Goal: Task Accomplishment & Management: Manage account settings

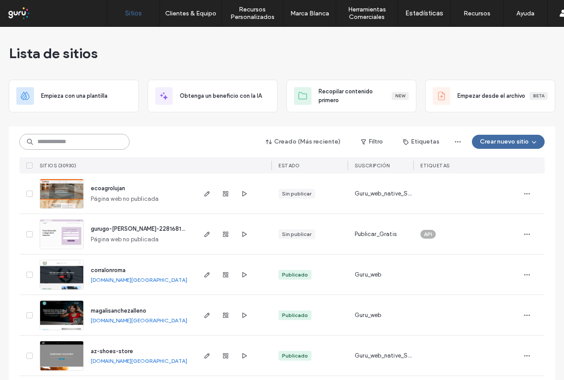
click at [70, 141] on input at bounding box center [74, 142] width 110 height 16
paste input "**********"
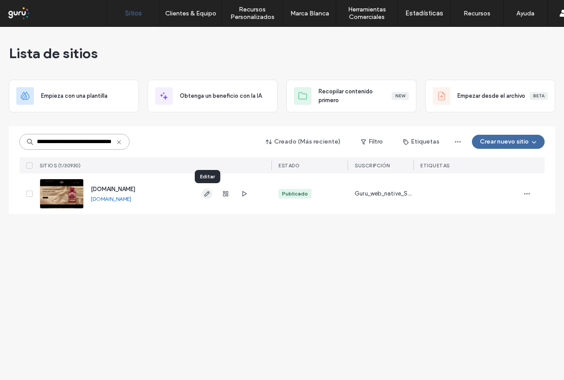
type input "**********"
click at [208, 196] on icon "button" at bounding box center [207, 193] width 7 height 7
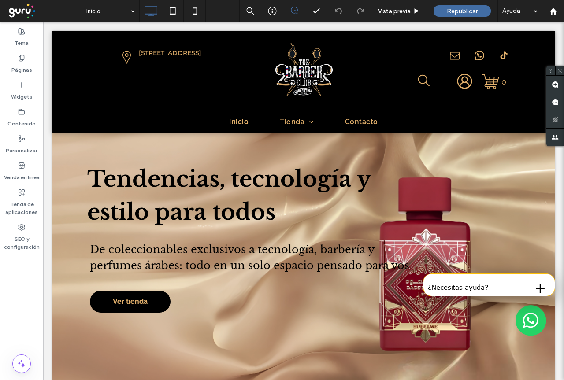
scroll to position [264, 0]
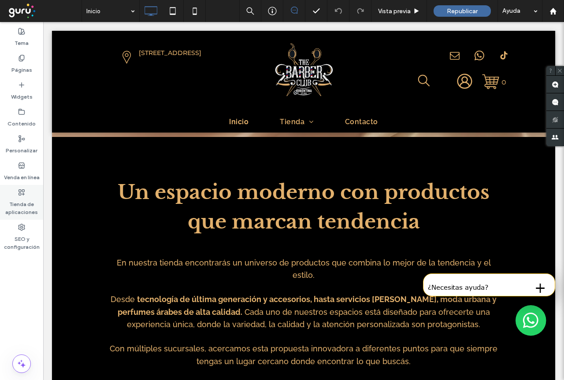
click at [17, 201] on label "Tienda de aplicaciones" at bounding box center [21, 206] width 43 height 20
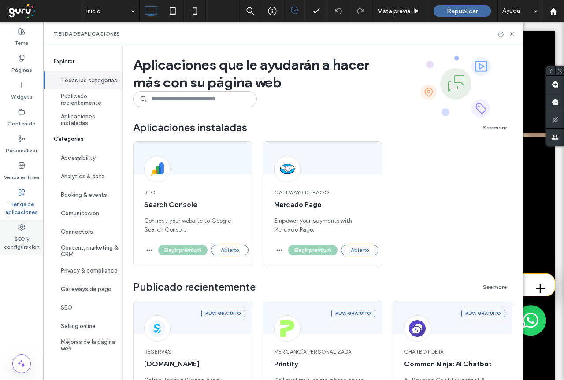
click at [24, 244] on label "SEO y configuración" at bounding box center [21, 241] width 43 height 20
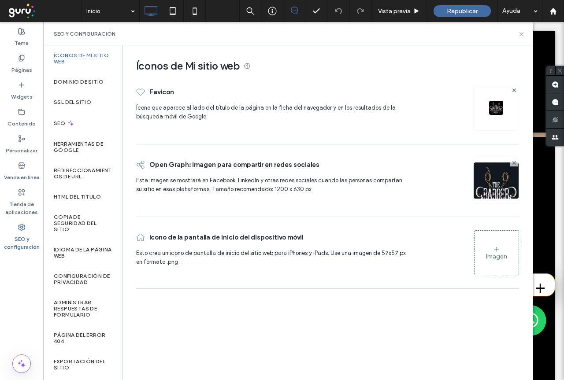
click at [503, 251] on div "Imagen" at bounding box center [497, 253] width 44 height 42
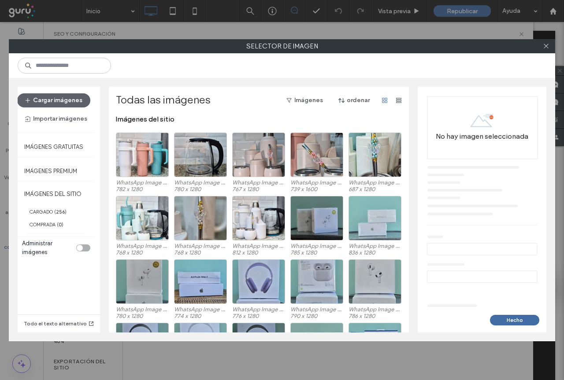
scroll to position [0, 0]
click at [240, 71] on div at bounding box center [282, 65] width 546 height 25
click at [547, 47] on use at bounding box center [546, 46] width 4 height 4
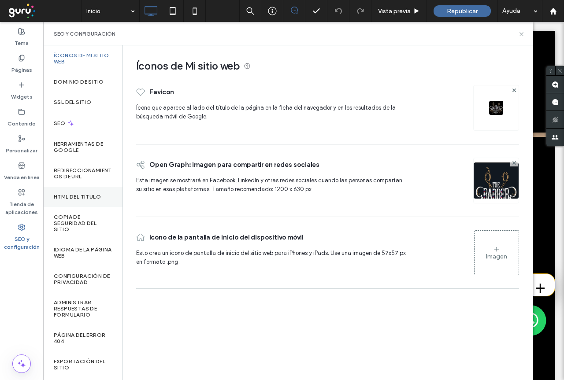
click at [81, 198] on label "HTML del título" at bounding box center [77, 197] width 47 height 6
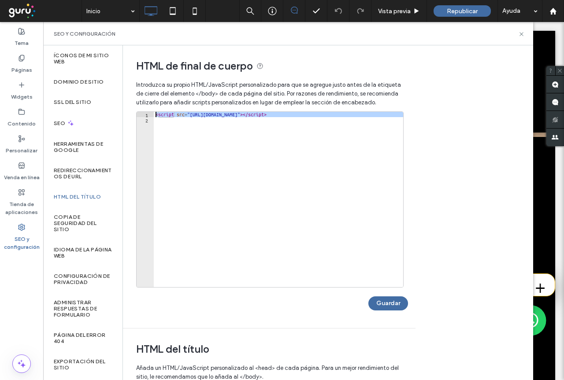
drag, startPoint x: 156, startPoint y: 124, endPoint x: 405, endPoint y: 98, distance: 251.3
click at [405, 98] on div "HTML de final de cuerpo Introduzca su propio HTML/​JavaScript personalizado par…" at bounding box center [266, 186] width 286 height 283
type textarea "**********"
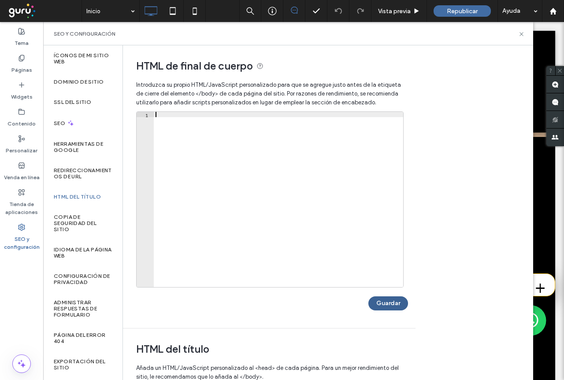
click at [400, 303] on button "Guardar" at bounding box center [388, 304] width 40 height 14
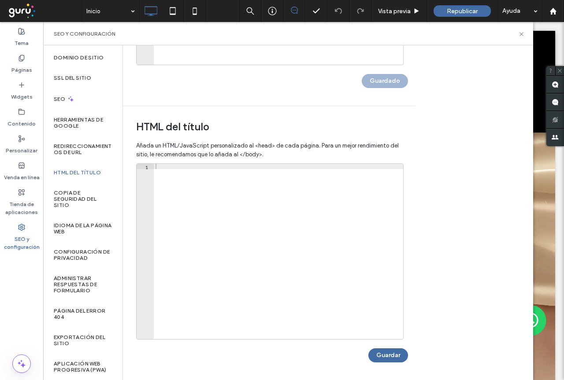
scroll to position [223, 0]
click at [23, 165] on use at bounding box center [22, 165] width 6 height 5
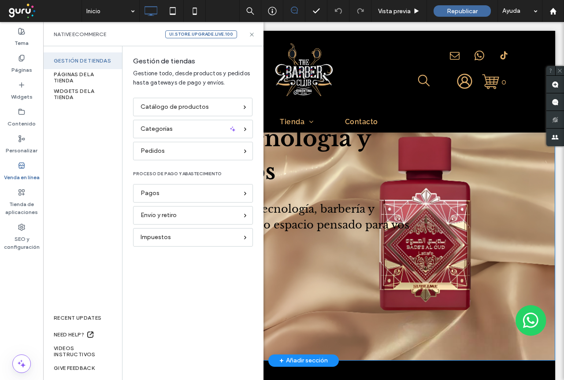
scroll to position [0, 0]
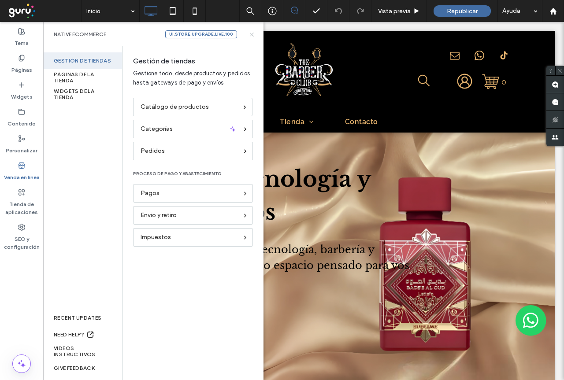
click at [253, 33] on use at bounding box center [252, 35] width 4 height 4
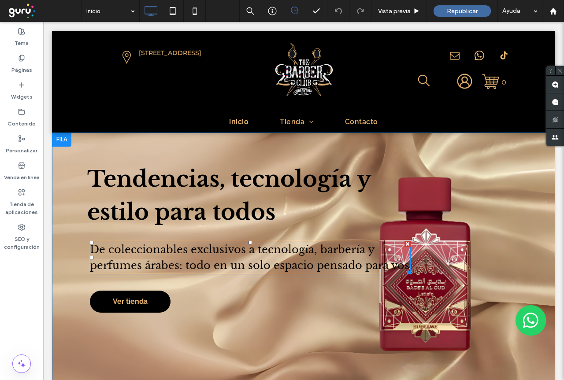
click at [233, 263] on span "De coleccionables exclusivos a tecnología, barbería y perfumes árabes: todo en …" at bounding box center [250, 257] width 320 height 29
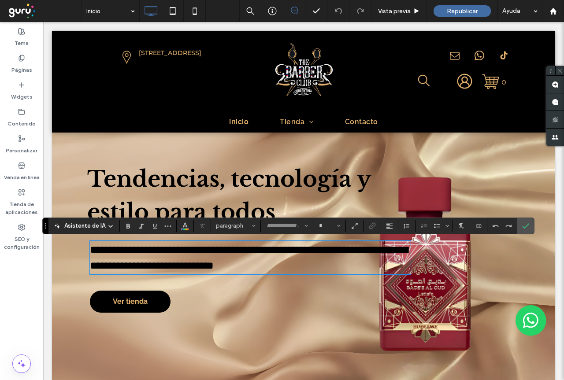
type input "**********"
type input "**"
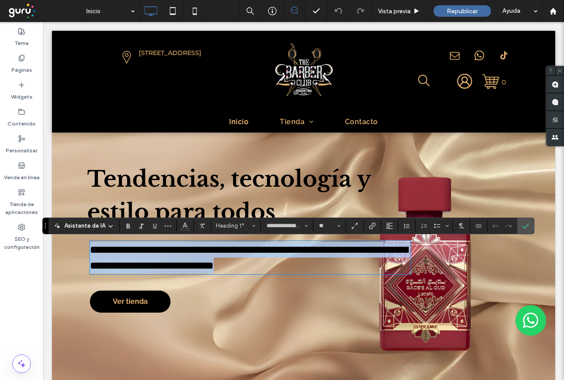
click at [133, 263] on span "**********" at bounding box center [249, 258] width 318 height 26
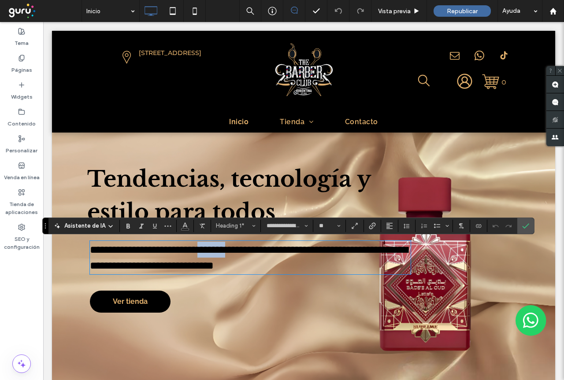
drag, startPoint x: 274, startPoint y: 242, endPoint x: 238, endPoint y: 245, distance: 35.8
click at [238, 245] on h1 "**********" at bounding box center [250, 258] width 321 height 32
click at [193, 262] on span "**********" at bounding box center [249, 258] width 318 height 26
click at [143, 260] on span "**********" at bounding box center [249, 258] width 318 height 26
click at [527, 223] on icon "Confirmar" at bounding box center [525, 226] width 7 height 7
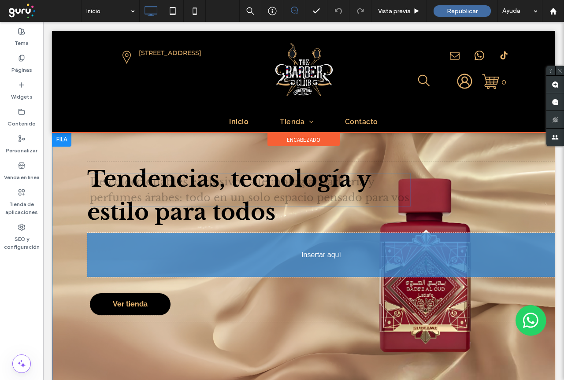
drag, startPoint x: 206, startPoint y: 256, endPoint x: 172, endPoint y: 242, distance: 36.3
drag, startPoint x: 211, startPoint y: 260, endPoint x: 208, endPoint y: 245, distance: 15.6
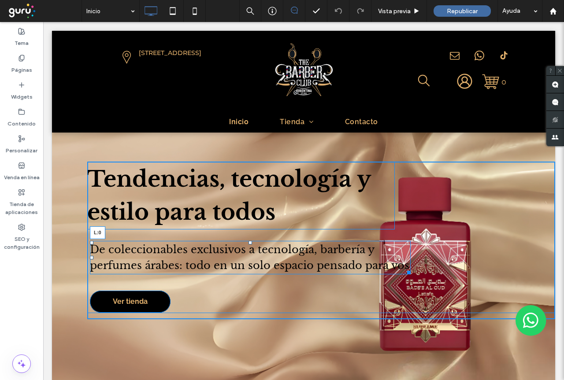
drag, startPoint x: 91, startPoint y: 257, endPoint x: 74, endPoint y: 255, distance: 17.3
click at [74, 255] on div "Tendencias, tecnología y estilo para todos De coleccionables exclusivos a tecno…" at bounding box center [303, 267] width 503 height 269
drag, startPoint x: 88, startPoint y: 257, endPoint x: 76, endPoint y: 258, distance: 12.4
click at [76, 258] on div "Tendencias, tecnología y estilo para todos De coleccionables exclusivos a tecno…" at bounding box center [303, 267] width 503 height 269
drag, startPoint x: 88, startPoint y: 243, endPoint x: 115, endPoint y: 252, distance: 28.3
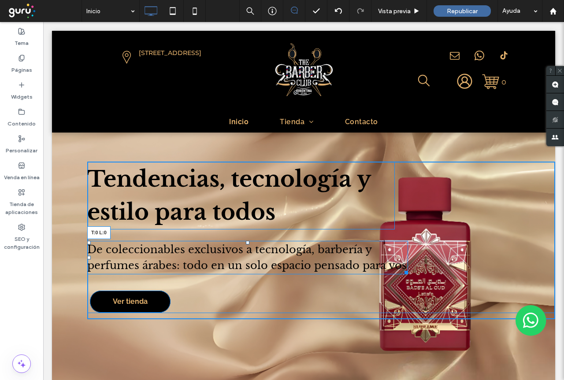
click at [71, 230] on div "Tendencias, tecnología y estilo para todos De coleccionables exclusivos a tecno…" at bounding box center [303, 267] width 503 height 269
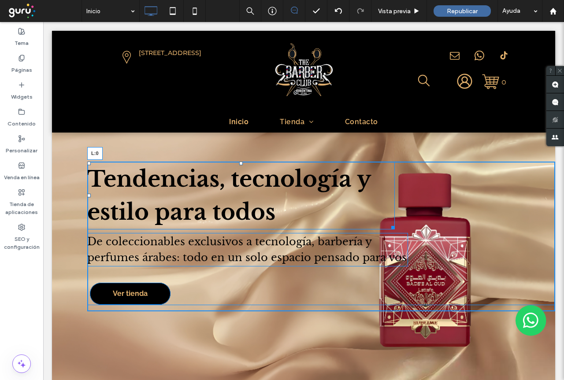
drag, startPoint x: 89, startPoint y: 196, endPoint x: 116, endPoint y: 216, distance: 33.1
click at [67, 193] on div "Tendencias, tecnología y estilo para todos L:0 De coleccionables exclusivos a t…" at bounding box center [303, 263] width 503 height 261
drag, startPoint x: 88, startPoint y: 163, endPoint x: 74, endPoint y: 163, distance: 14.1
click at [74, 163] on div "Tendencias, tecnología y estilo para todos T:0 L:0 De coleccionables exclusivos…" at bounding box center [303, 263] width 503 height 261
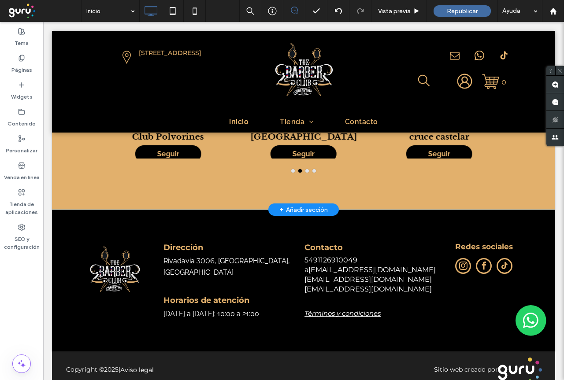
scroll to position [1911, 0]
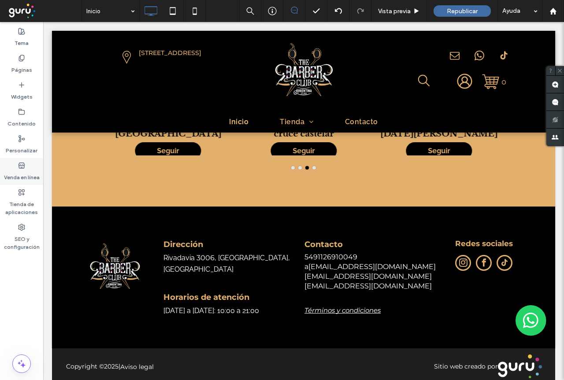
click at [22, 172] on label "Venda en línea" at bounding box center [22, 175] width 36 height 12
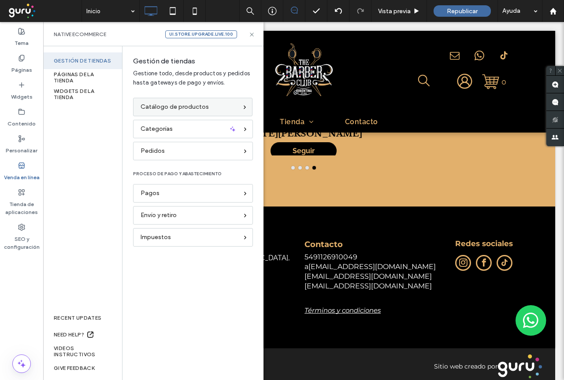
click at [175, 104] on span "Catálogo de productos" at bounding box center [175, 107] width 68 height 10
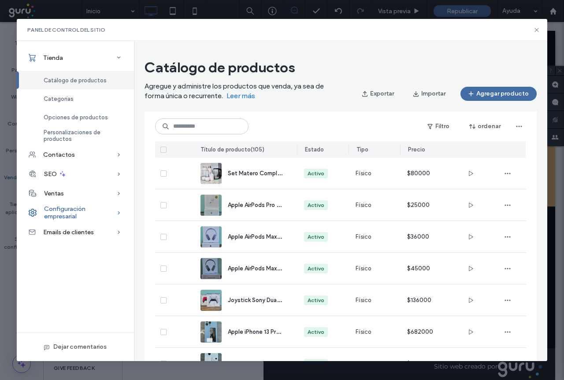
click at [81, 213] on span "Configuración empresarial" at bounding box center [80, 212] width 72 height 15
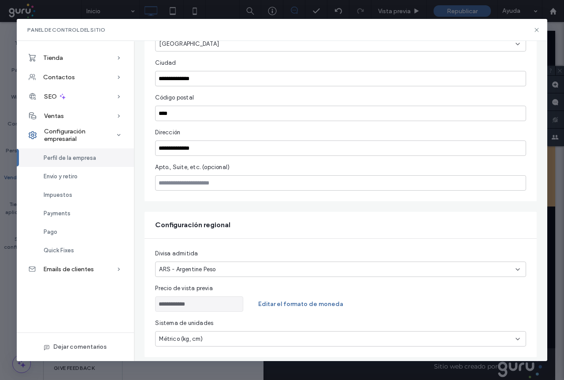
scroll to position [373, 0]
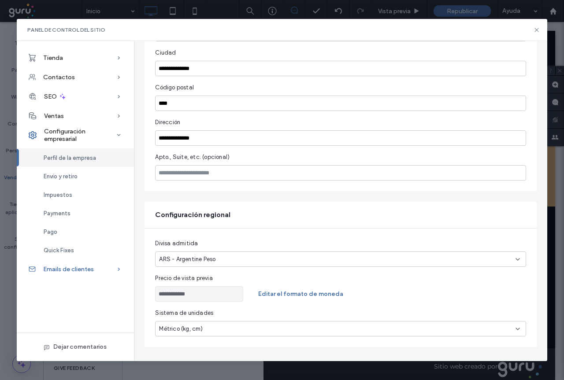
click at [55, 273] on span "Emails de clientes" at bounding box center [68, 269] width 51 height 7
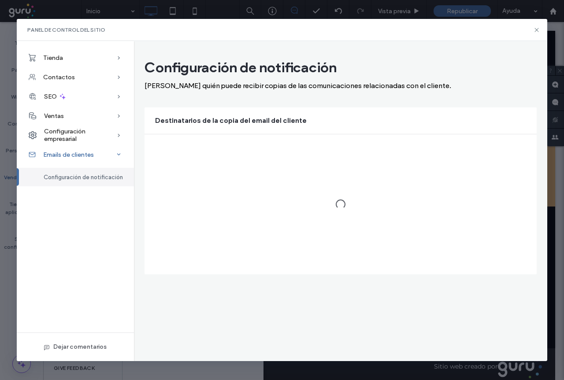
scroll to position [0, 0]
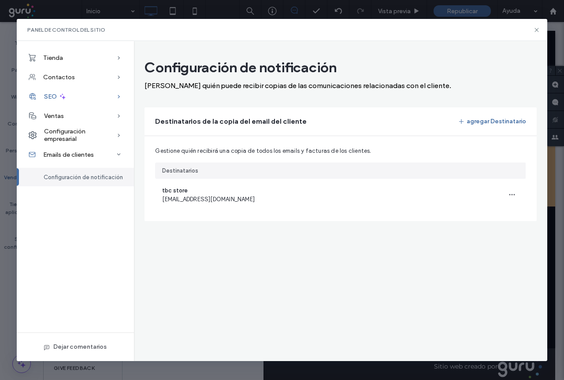
click at [59, 101] on span at bounding box center [63, 96] width 8 height 19
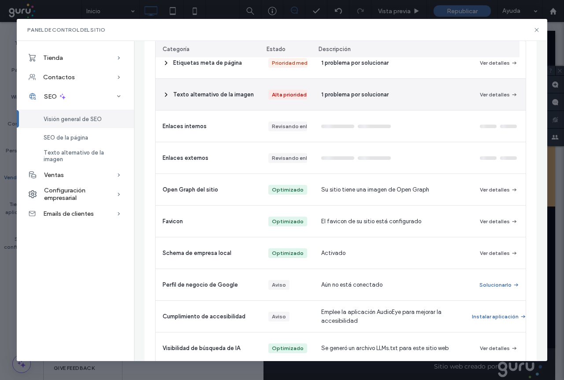
scroll to position [189, 0]
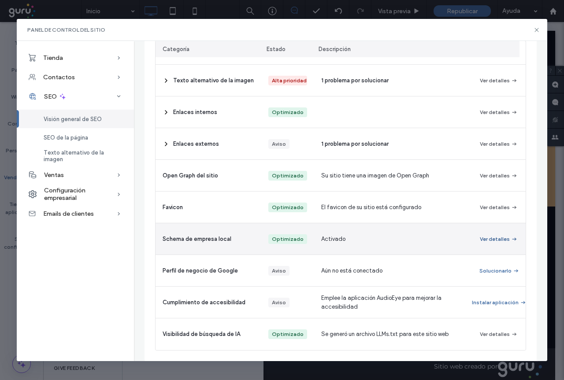
click at [492, 234] on button "Ver detalles" at bounding box center [499, 239] width 38 height 11
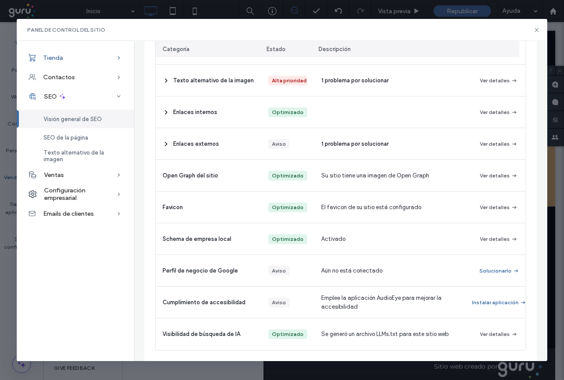
click at [73, 52] on div "Tienda" at bounding box center [75, 57] width 117 height 19
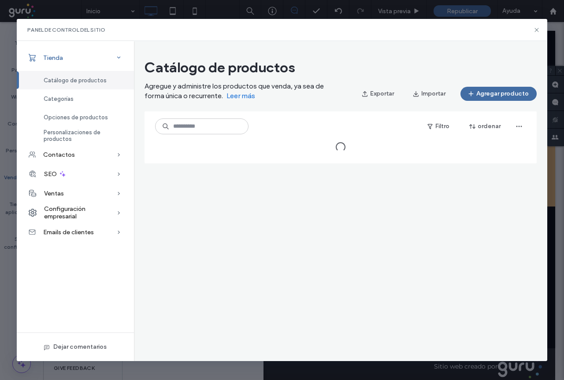
scroll to position [0, 0]
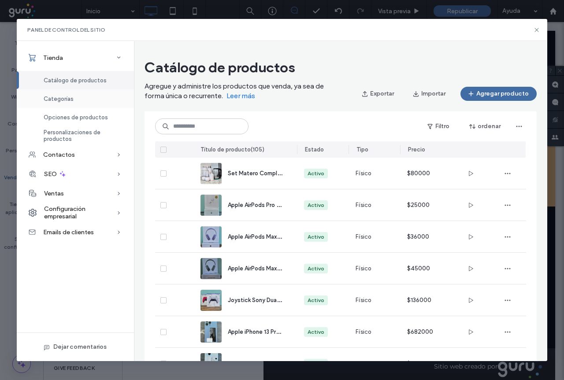
click at [82, 97] on div "Categorías" at bounding box center [75, 98] width 117 height 19
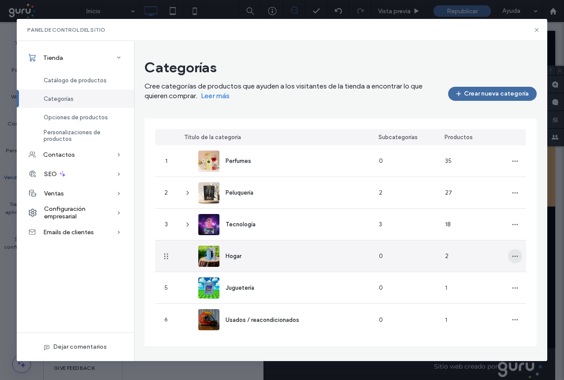
click at [516, 261] on span "button" at bounding box center [515, 256] width 14 height 14
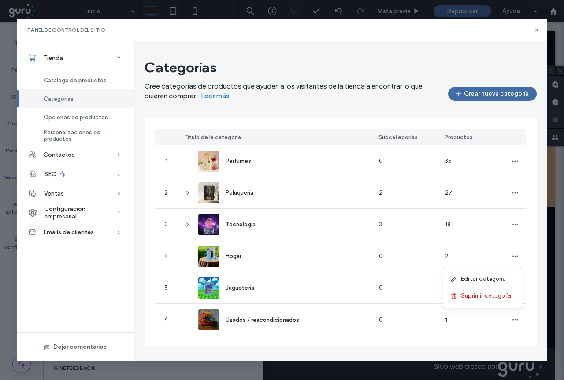
click at [345, 58] on div "Categorías Cree categorías de productos que ayuden a los visitantes de la tiend…" at bounding box center [340, 206] width 413 height 302
click at [67, 82] on span "Catálogo de productos" at bounding box center [75, 80] width 63 height 7
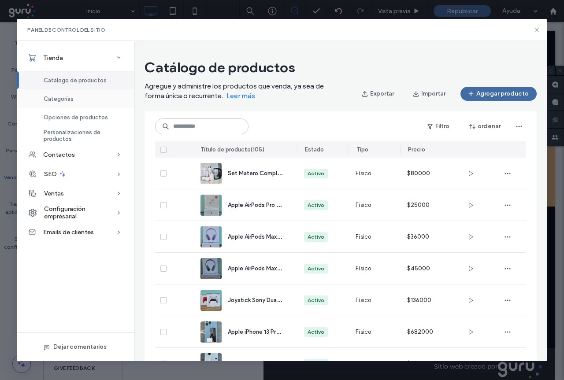
click at [59, 103] on div "Categorías" at bounding box center [75, 98] width 117 height 19
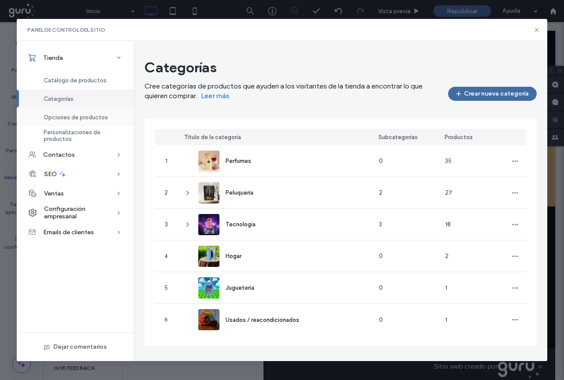
click at [57, 116] on span "Opciones de productos" at bounding box center [76, 117] width 64 height 7
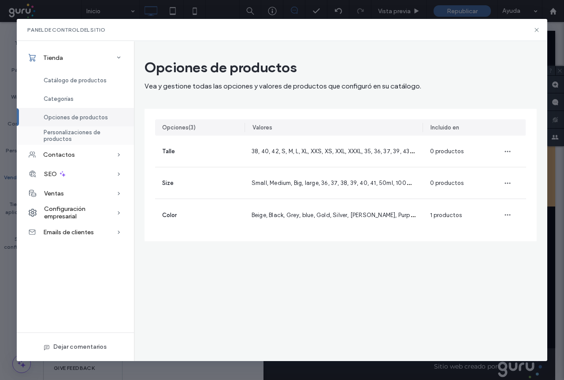
click at [63, 131] on span "Personalizaciones de productos" at bounding box center [84, 135] width 80 height 13
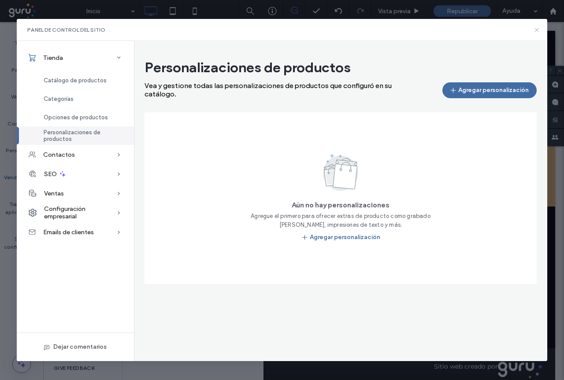
drag, startPoint x: 539, startPoint y: 30, endPoint x: 447, endPoint y: 43, distance: 92.2
click at [539, 30] on icon at bounding box center [536, 29] width 7 height 7
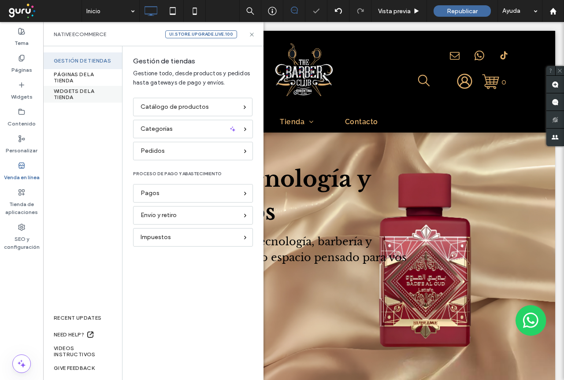
click at [70, 96] on div "WIDGETS DE LA TIENDA" at bounding box center [82, 94] width 79 height 17
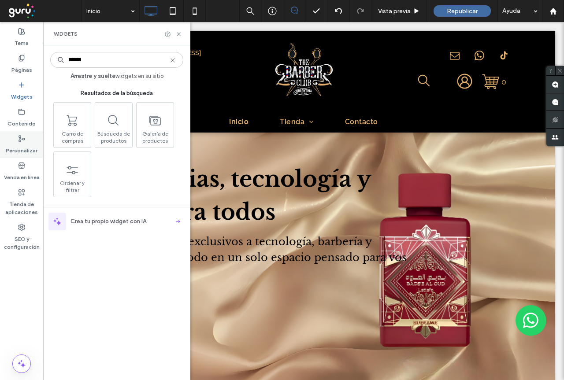
click at [20, 138] on use at bounding box center [22, 139] width 6 height 6
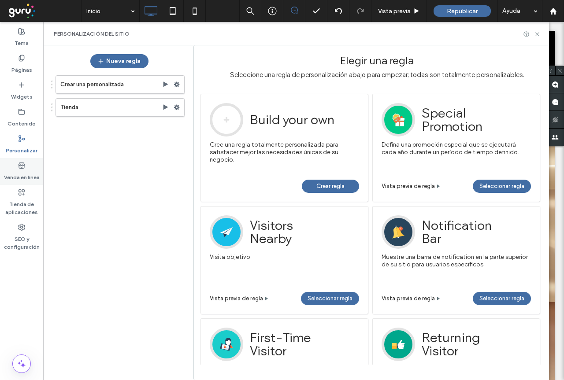
click at [24, 168] on use at bounding box center [22, 165] width 6 height 5
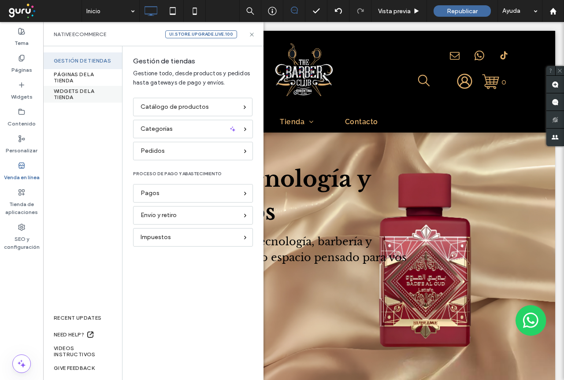
click at [66, 97] on div "WIDGETS DE LA TIENDA" at bounding box center [82, 94] width 79 height 17
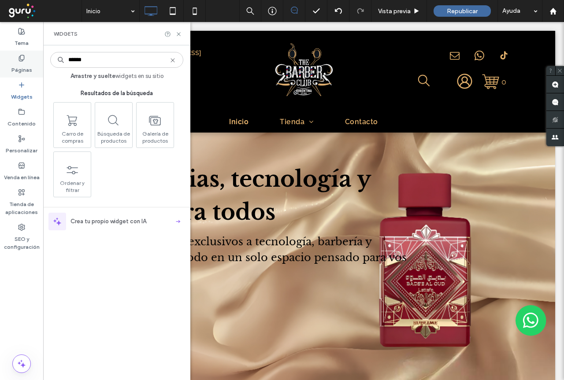
click at [18, 77] on div "Páginas" at bounding box center [21, 64] width 43 height 27
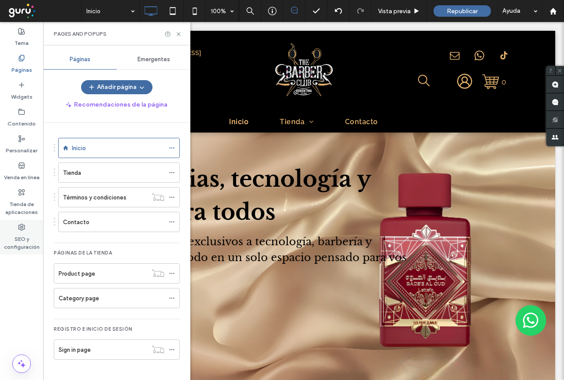
click at [15, 231] on label "SEO y configuración" at bounding box center [21, 241] width 43 height 20
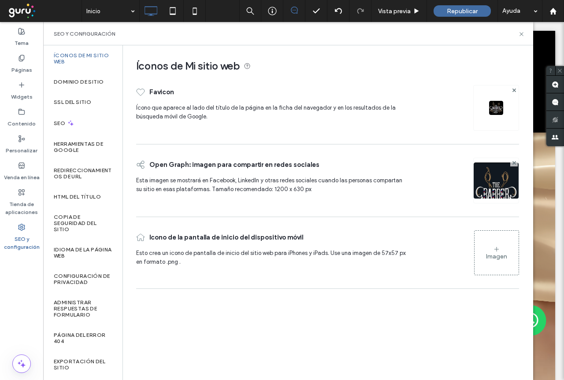
click at [487, 259] on div "Imagen" at bounding box center [496, 256] width 21 height 7
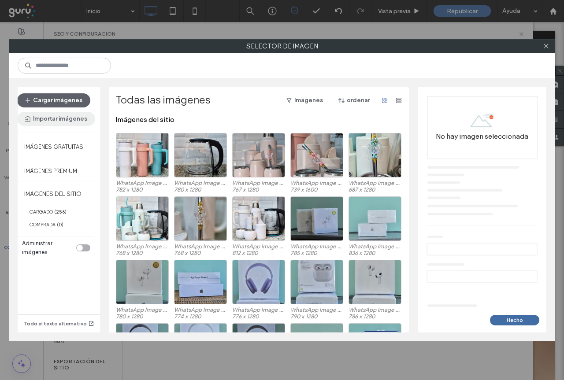
click at [49, 119] on button "Importar imágenes" at bounding box center [56, 119] width 78 height 14
click at [48, 159] on span "De plataformas en línea" at bounding box center [66, 158] width 62 height 9
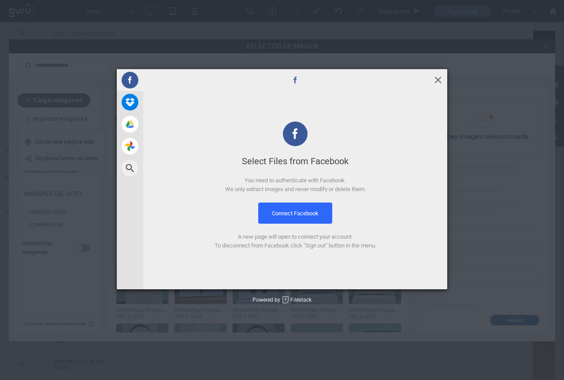
click at [438, 78] on span at bounding box center [438, 80] width 10 height 10
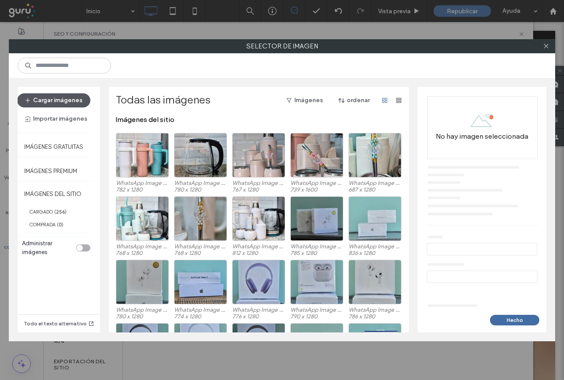
click at [54, 95] on button "Cargar imágenes" at bounding box center [53, 100] width 73 height 14
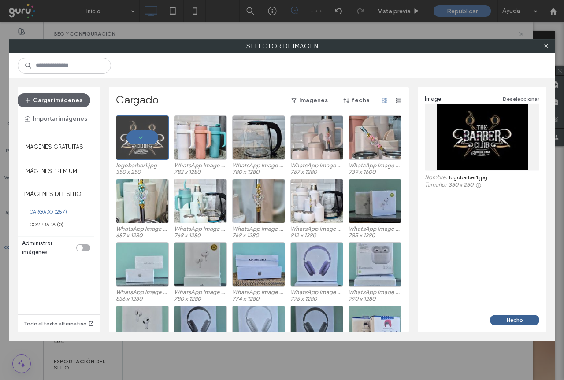
click at [511, 321] on button "Hecho" at bounding box center [514, 320] width 49 height 11
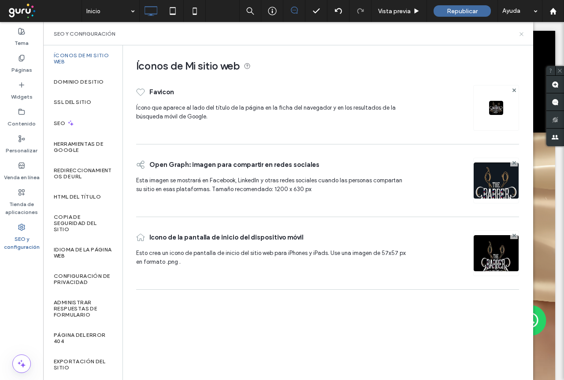
click at [522, 31] on icon at bounding box center [521, 34] width 7 height 7
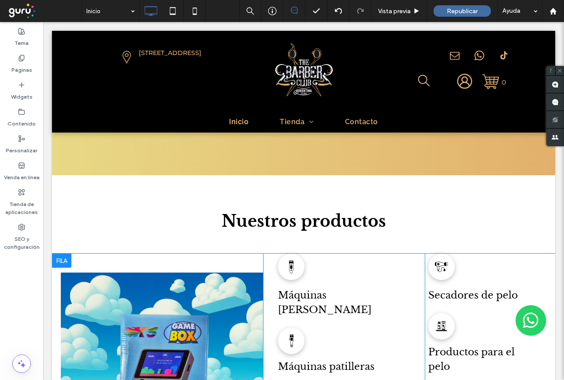
scroll to position [661, 0]
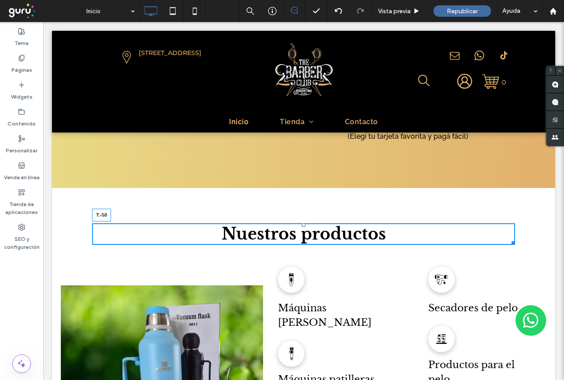
drag, startPoint x: 299, startPoint y: 212, endPoint x: 299, endPoint y: 187, distance: 25.6
click at [302, 223] on div at bounding box center [304, 225] width 4 height 4
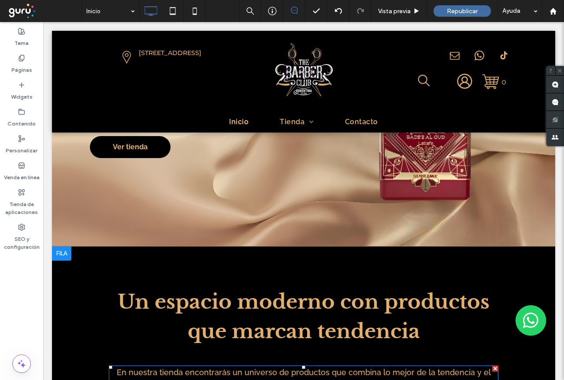
scroll to position [0, 0]
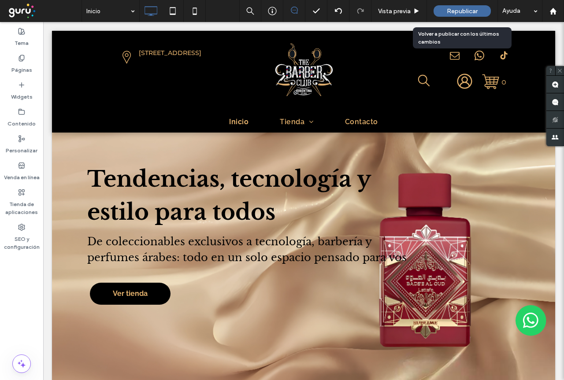
click at [475, 12] on span "Republicar" at bounding box center [462, 10] width 31 height 7
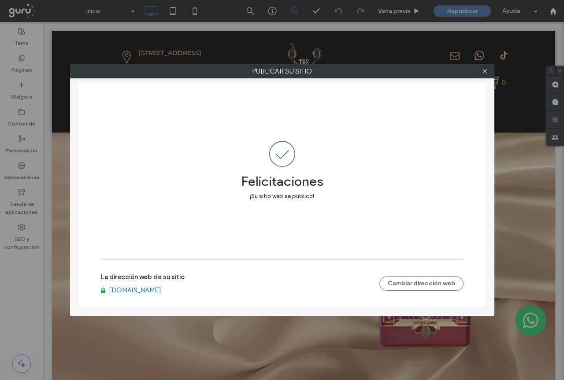
click at [161, 291] on link "www.thebarberclubstore.com" at bounding box center [135, 290] width 52 height 8
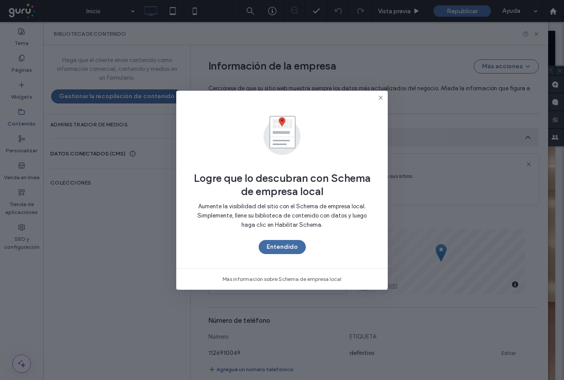
click at [279, 251] on button "Entendido" at bounding box center [282, 247] width 47 height 14
